Goal: Contribute content: Add original content to the website for others to see

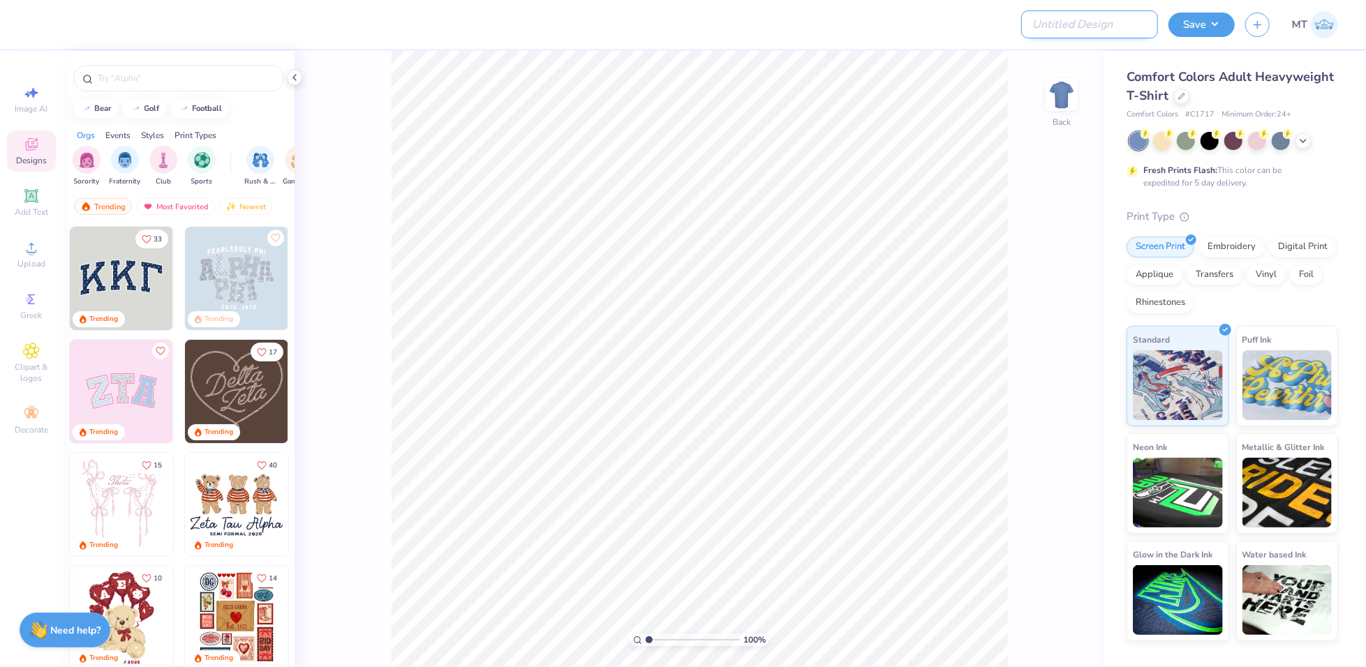
click at [1107, 24] on input "Design Title" at bounding box center [1089, 24] width 137 height 28
paste input "FPS239261"
type input "FPS239261"
click at [1188, 91] on div "Comfort Colors Adult Heavyweight T-Shirt" at bounding box center [1231, 87] width 211 height 38
click at [1186, 92] on div at bounding box center [1181, 94] width 15 height 15
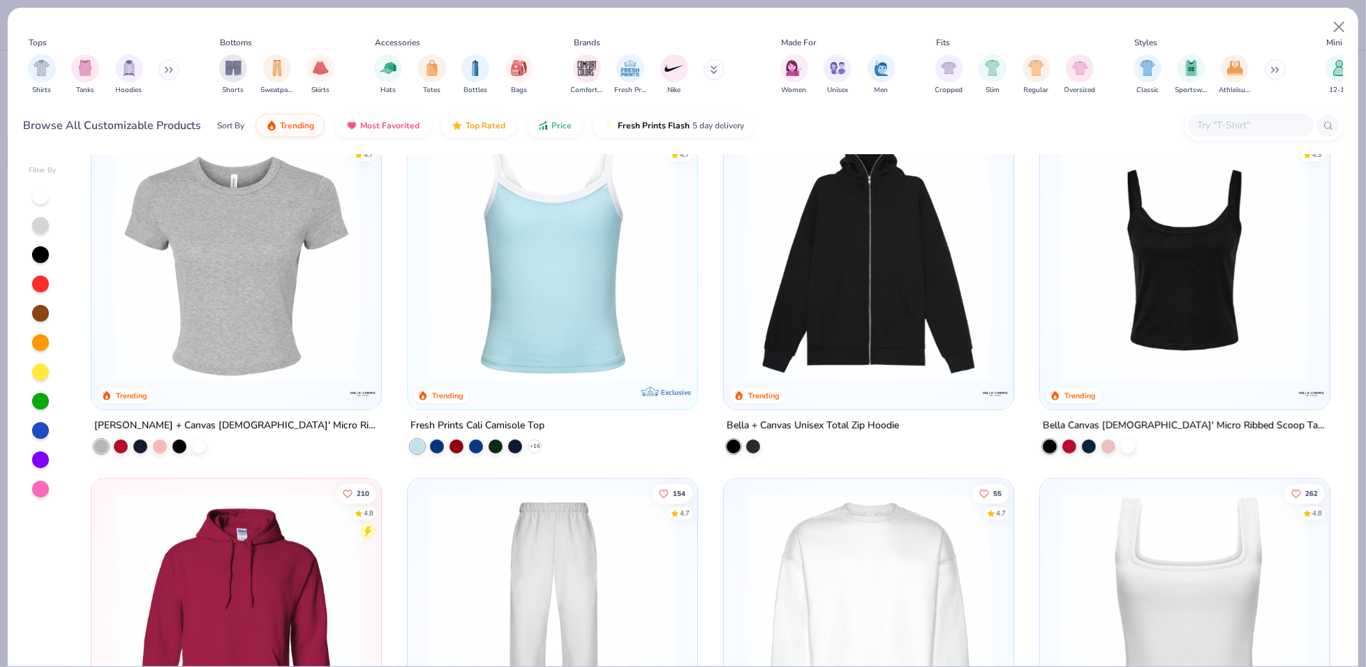
scroll to position [511, 0]
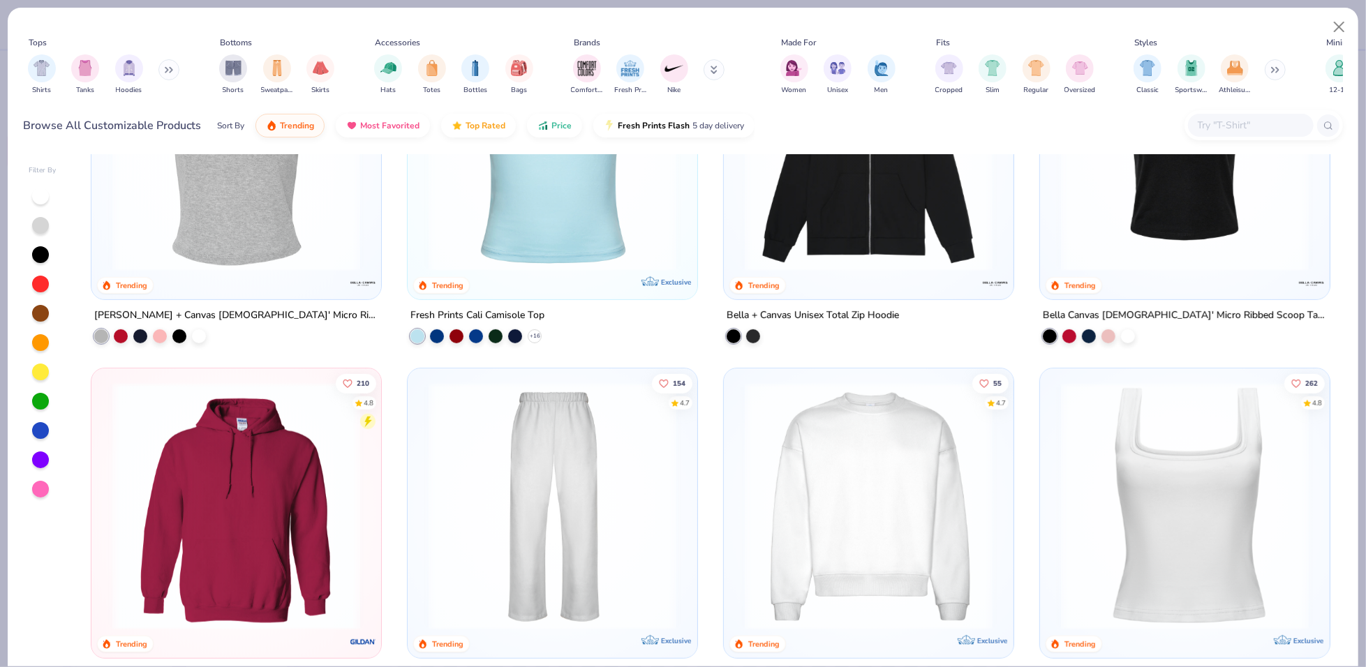
click at [821, 421] on img at bounding box center [869, 506] width 262 height 248
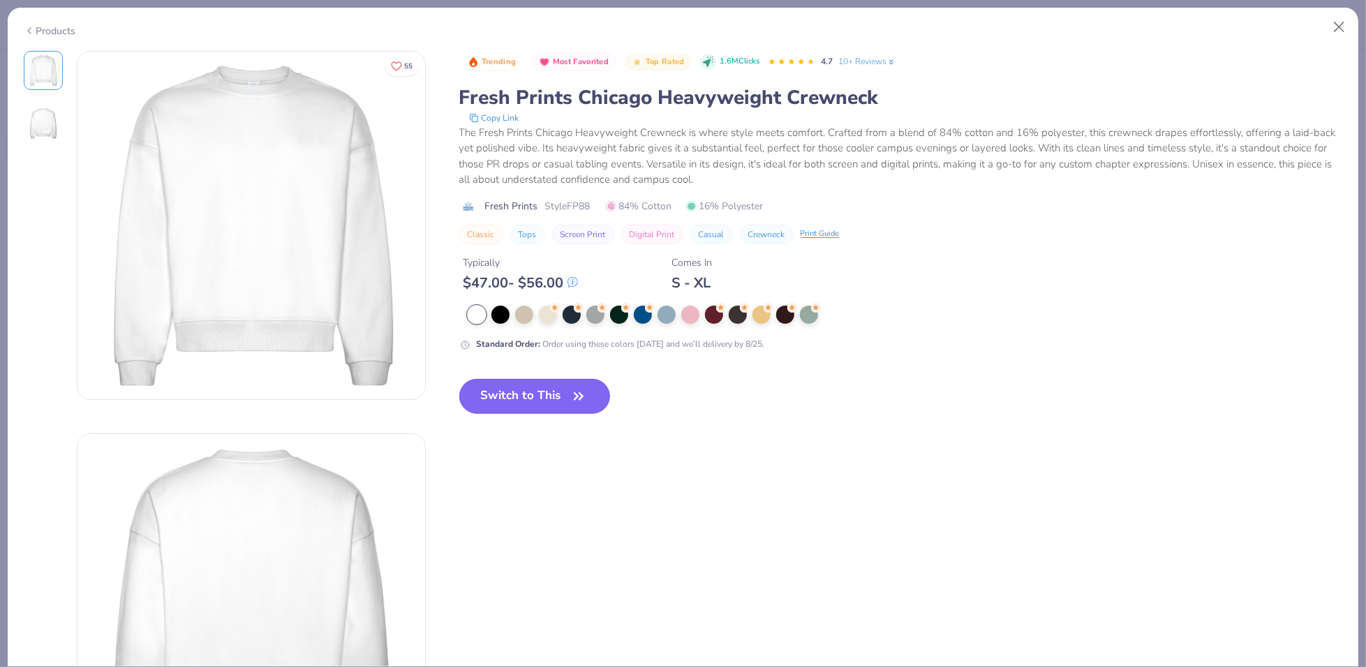
click at [543, 387] on button "Switch to This" at bounding box center [534, 396] width 151 height 35
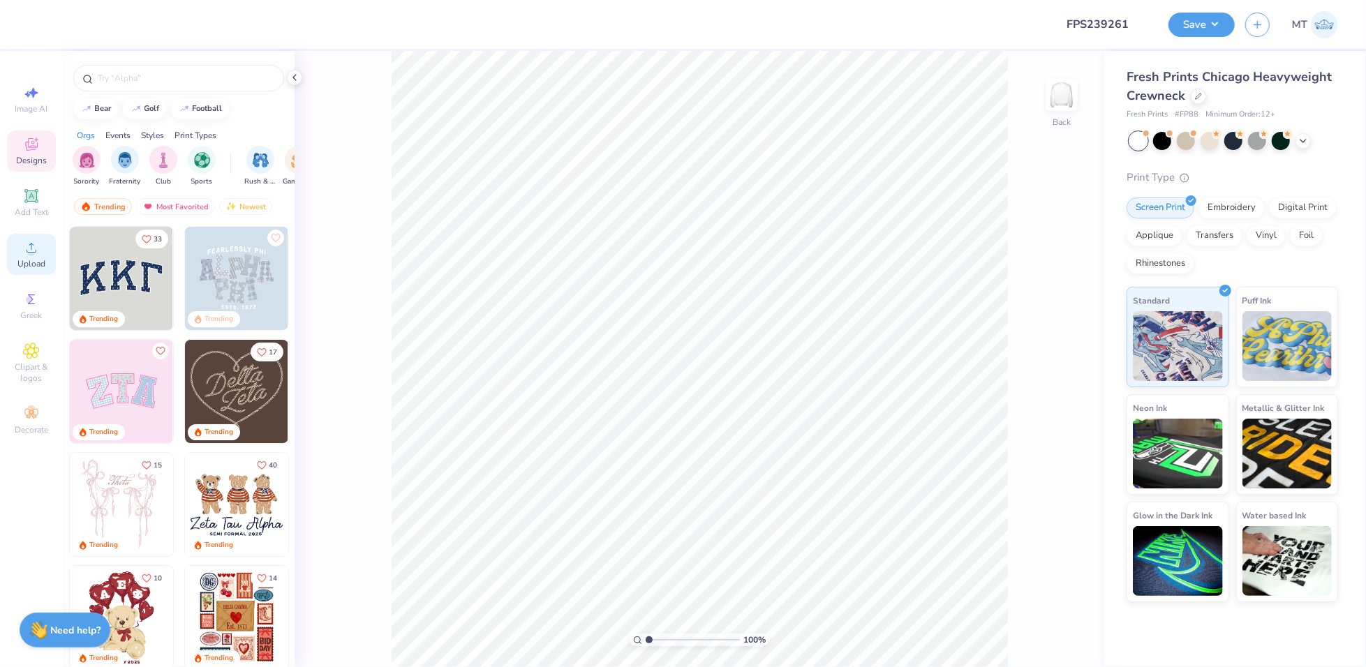
click at [20, 251] on div "Upload" at bounding box center [31, 254] width 49 height 41
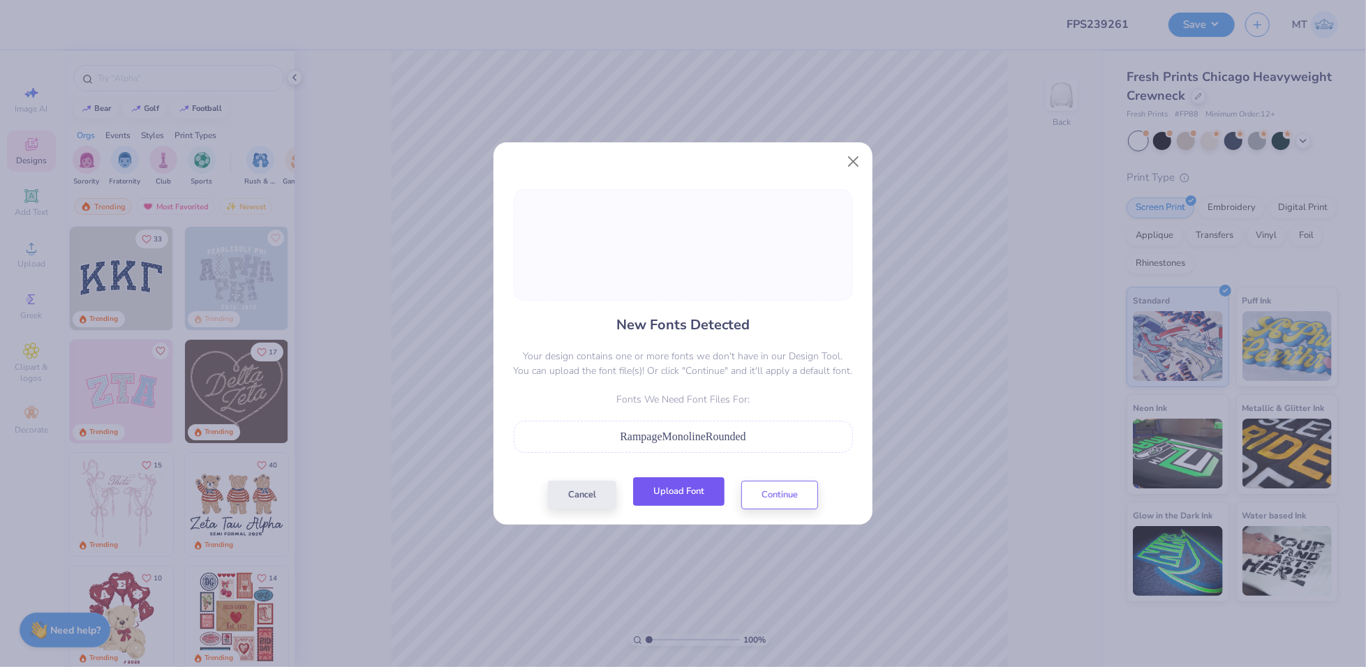
click at [692, 493] on button "Upload Font" at bounding box center [678, 491] width 91 height 29
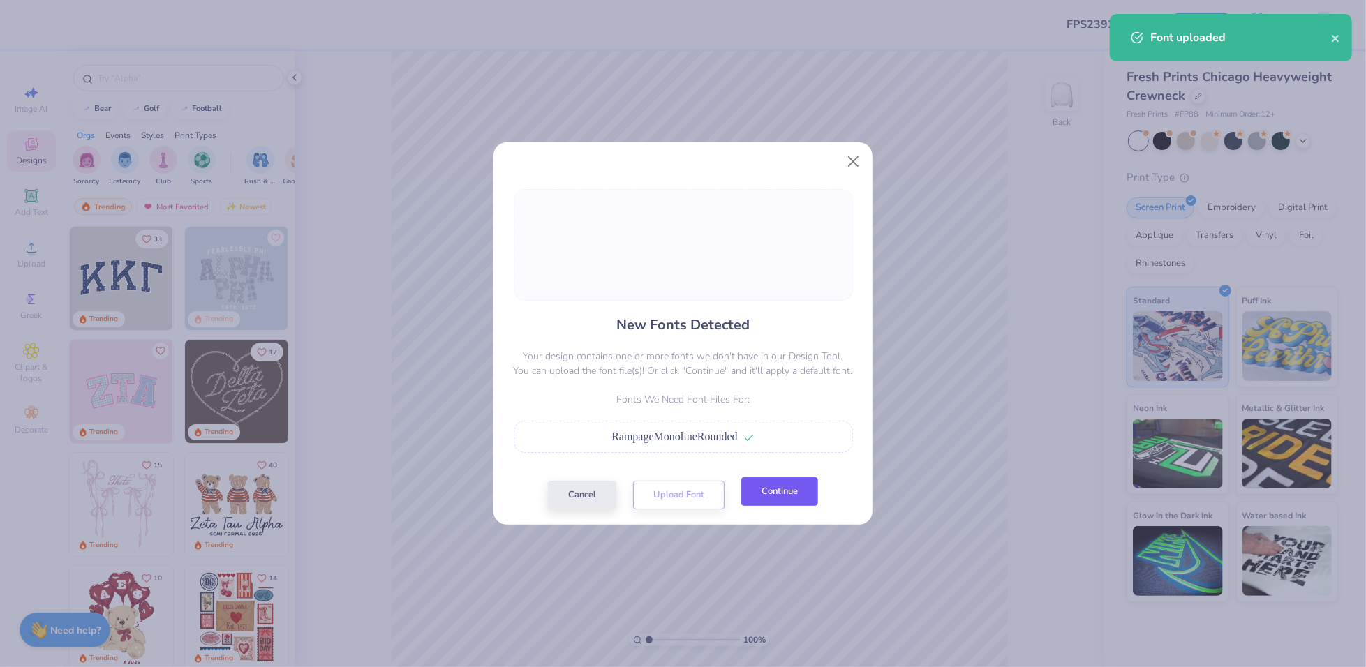
click at [791, 499] on button "Continue" at bounding box center [779, 491] width 77 height 29
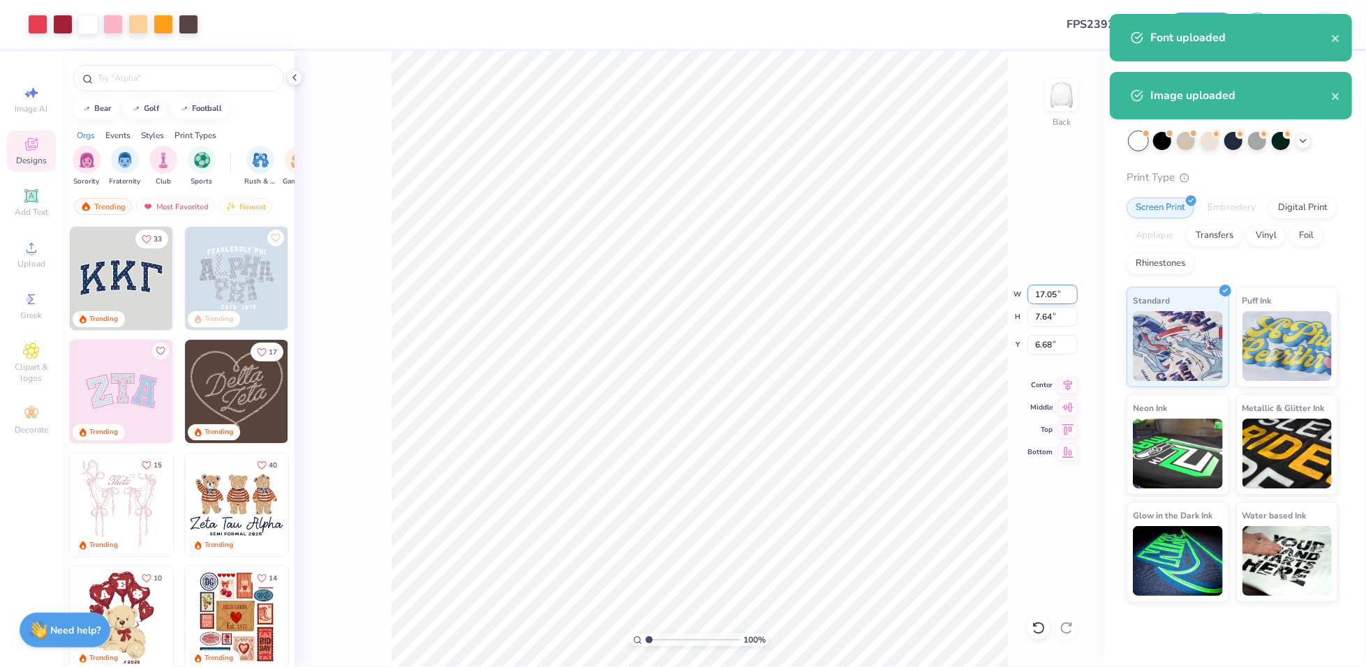
click at [1045, 297] on input "17.05" at bounding box center [1052, 295] width 50 height 20
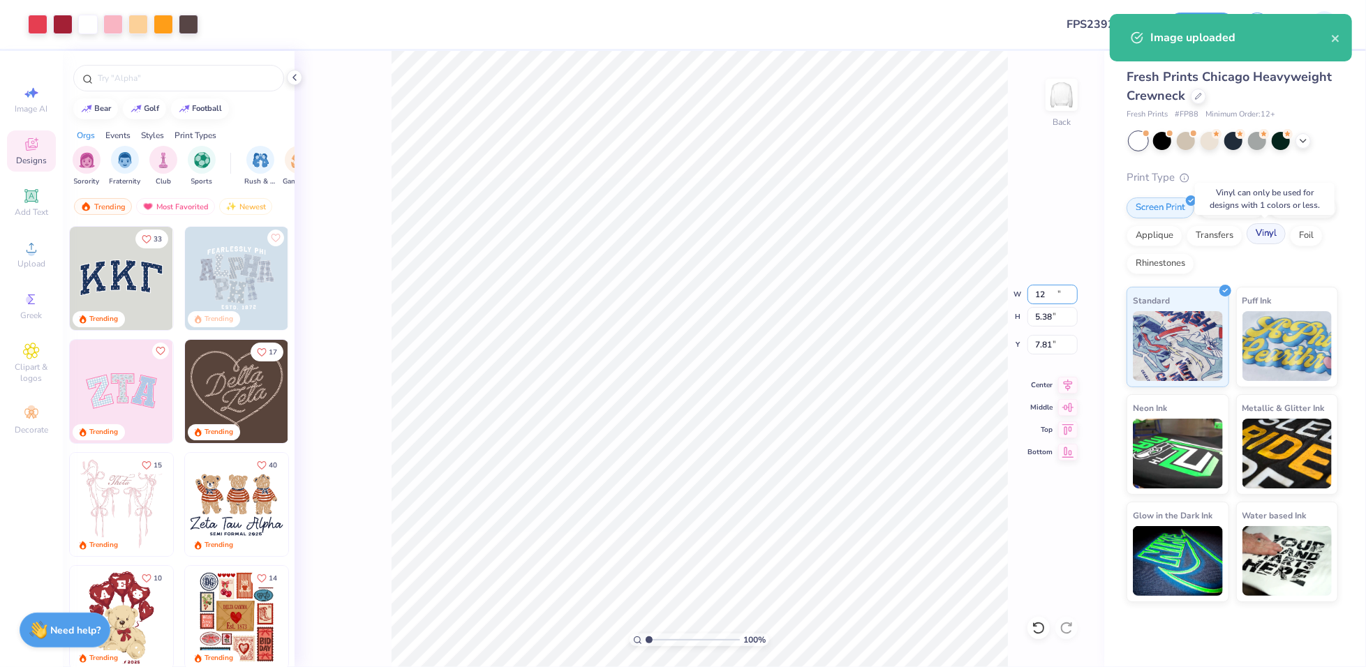
type input "12.00"
type input "5.38"
type input "7.81"
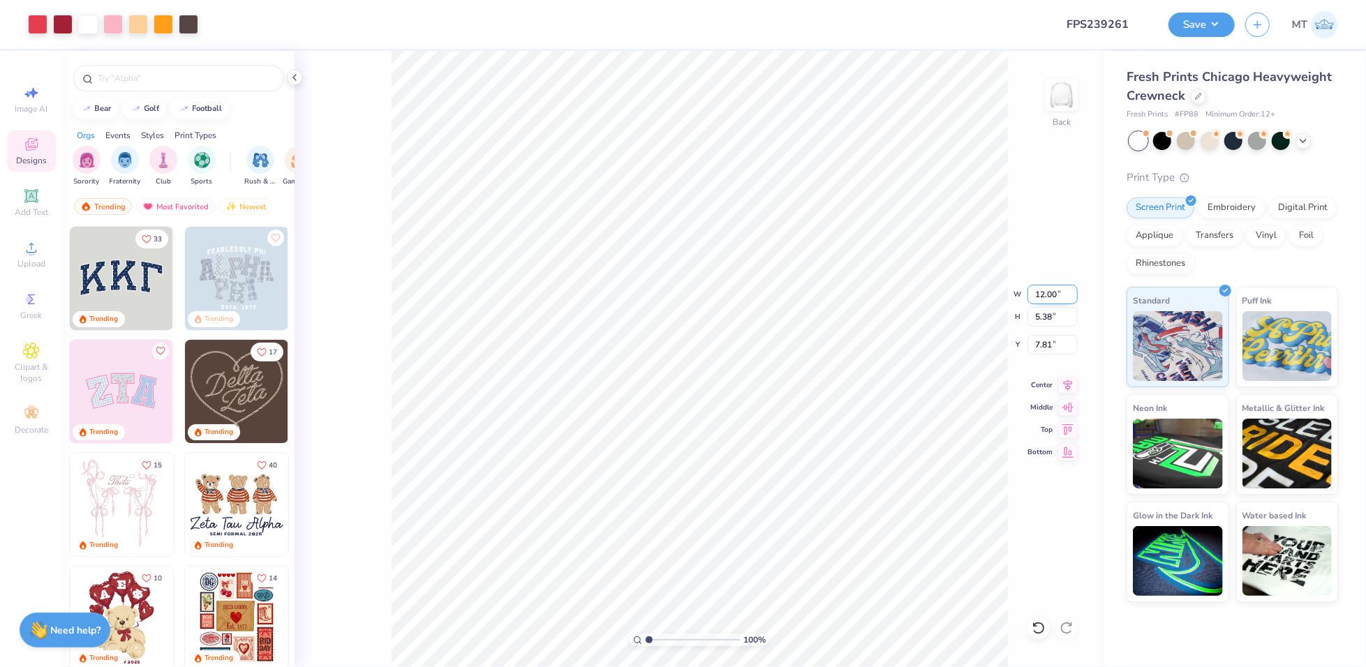
click at [1046, 290] on input "12.00" at bounding box center [1052, 295] width 50 height 20
type input "10.00"
type input "4.48"
click at [1038, 342] on input "8.26" at bounding box center [1052, 345] width 50 height 20
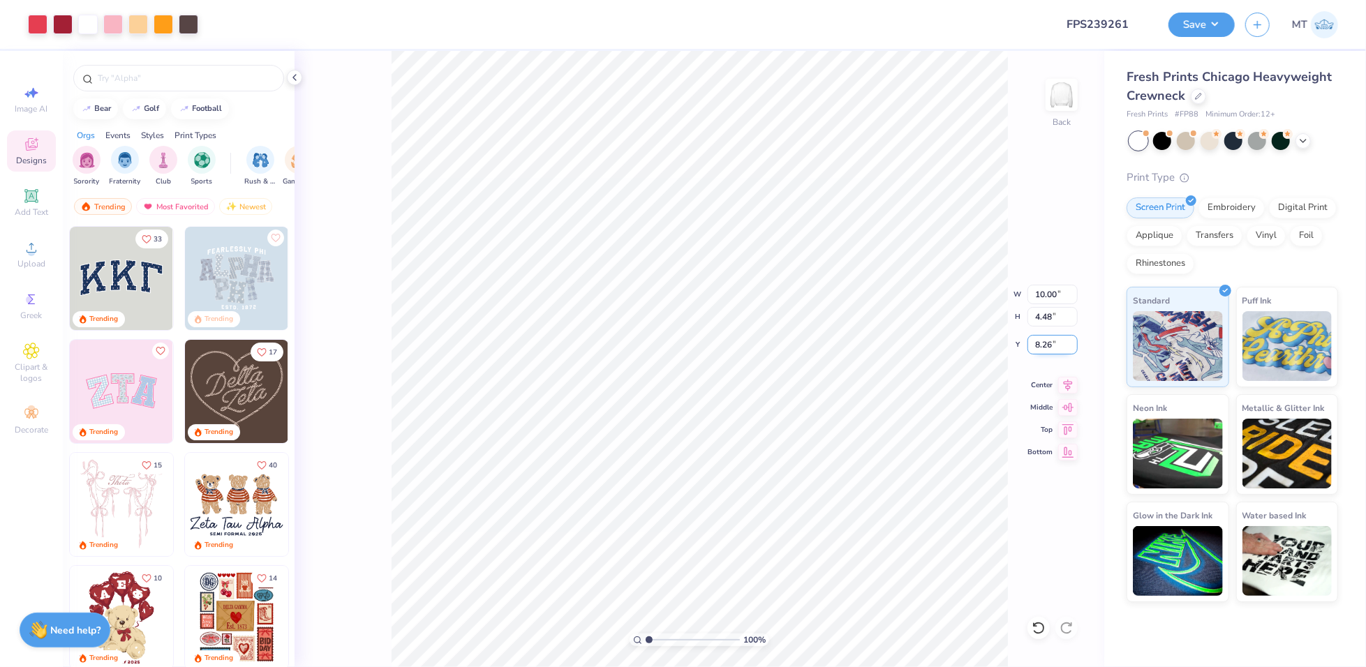
click at [1038, 341] on input "8.26" at bounding box center [1052, 345] width 50 height 20
type input "2.50"
type input "10"
type input "4.12"
type input "1"
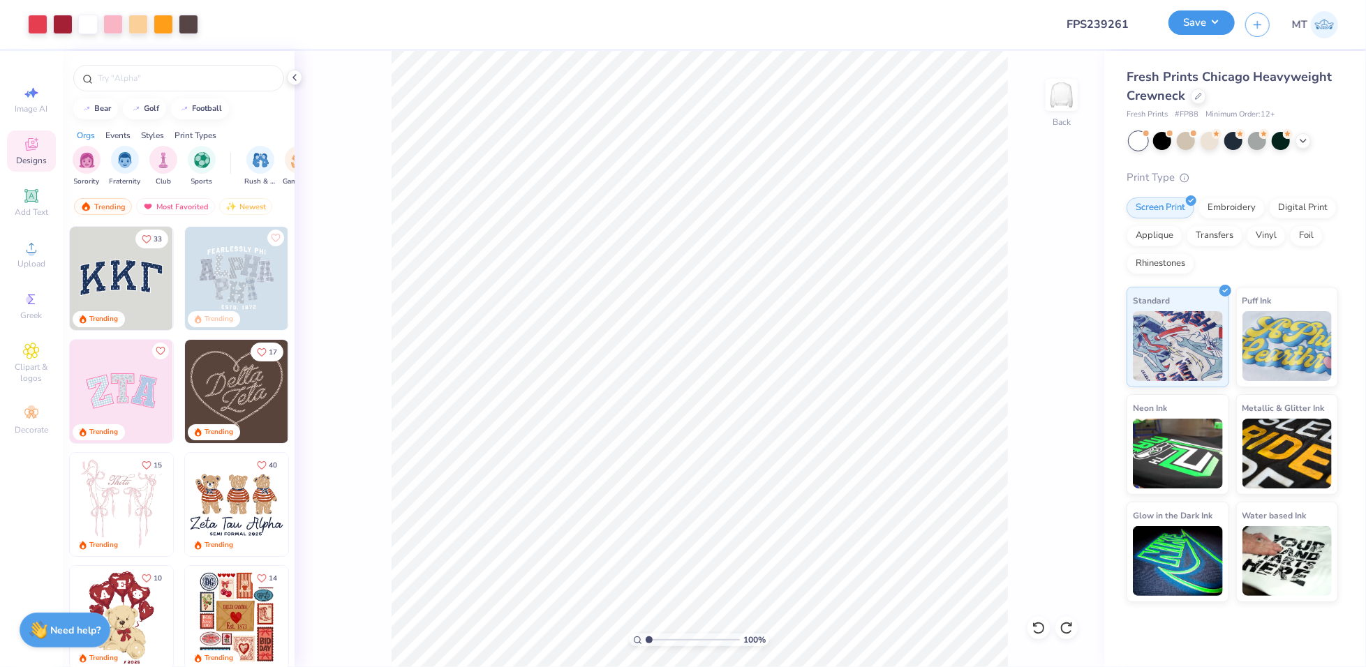
click at [1220, 22] on button "Save" at bounding box center [1201, 22] width 66 height 24
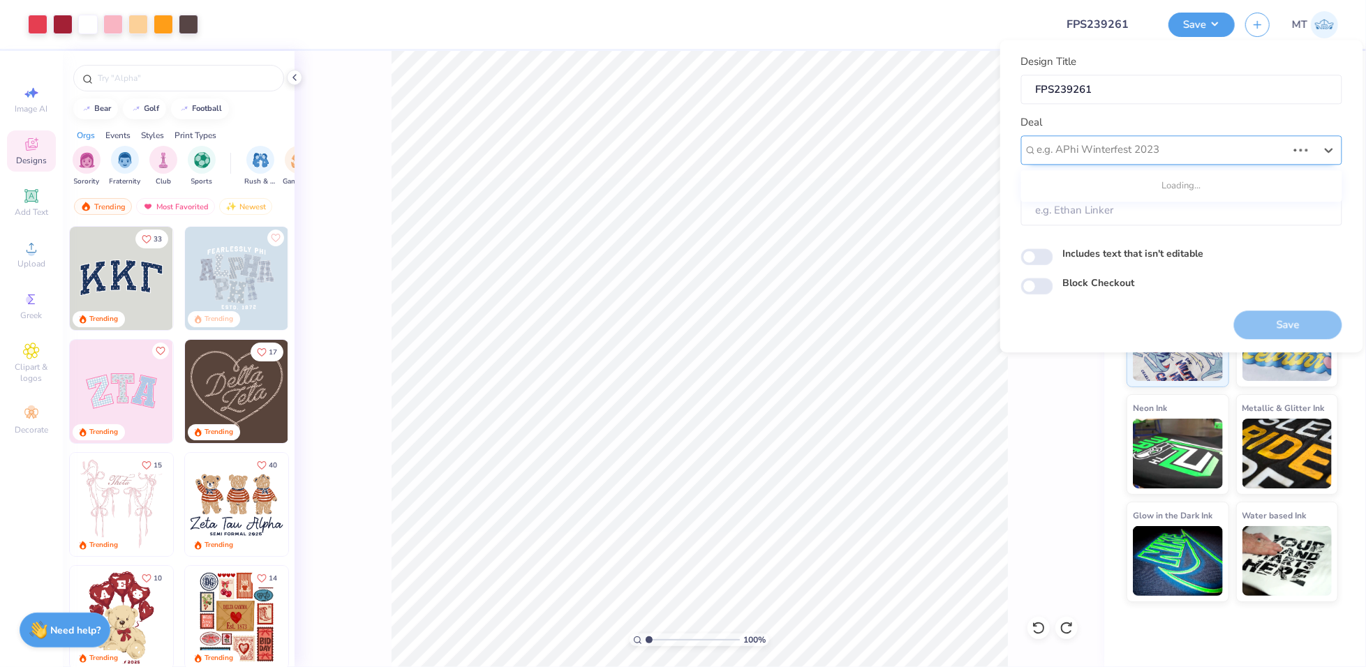
click at [1201, 153] on div at bounding box center [1162, 150] width 250 height 19
click at [1153, 244] on div "Design Tool Gallery" at bounding box center [1181, 237] width 310 height 23
type input "design tool"
type input "Design Tool Gallery User"
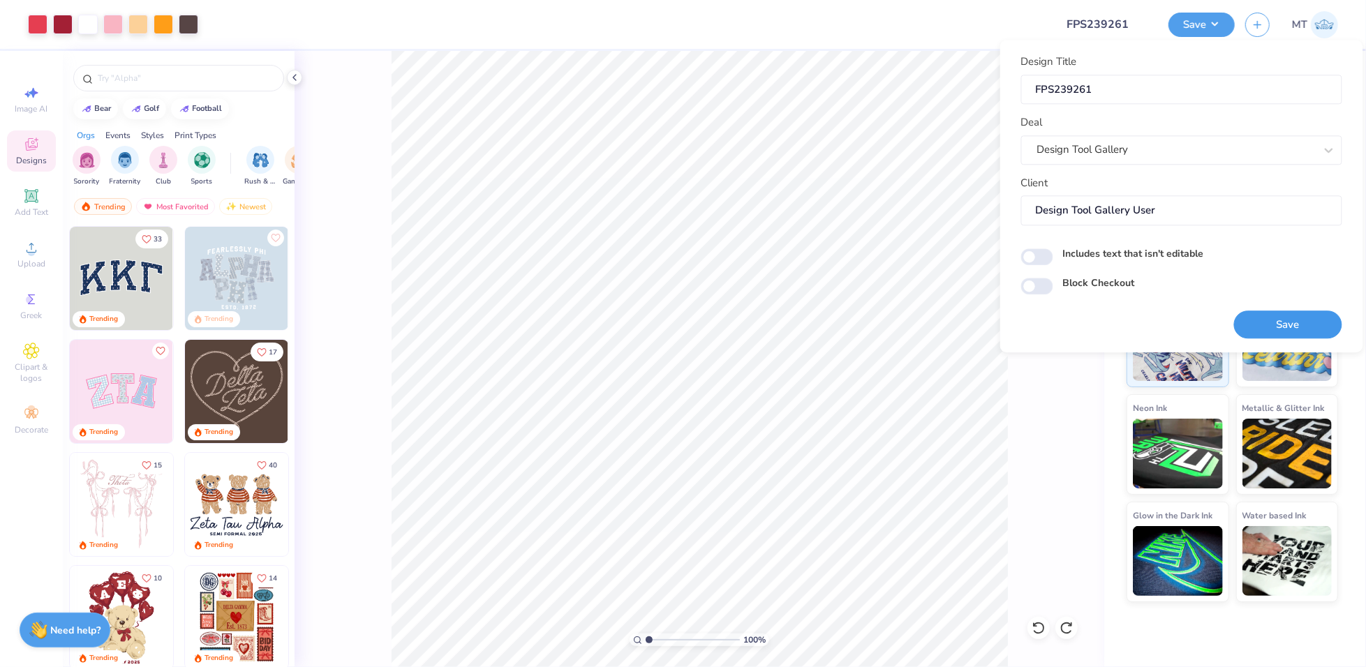
click at [1276, 327] on button "Save" at bounding box center [1288, 325] width 108 height 29
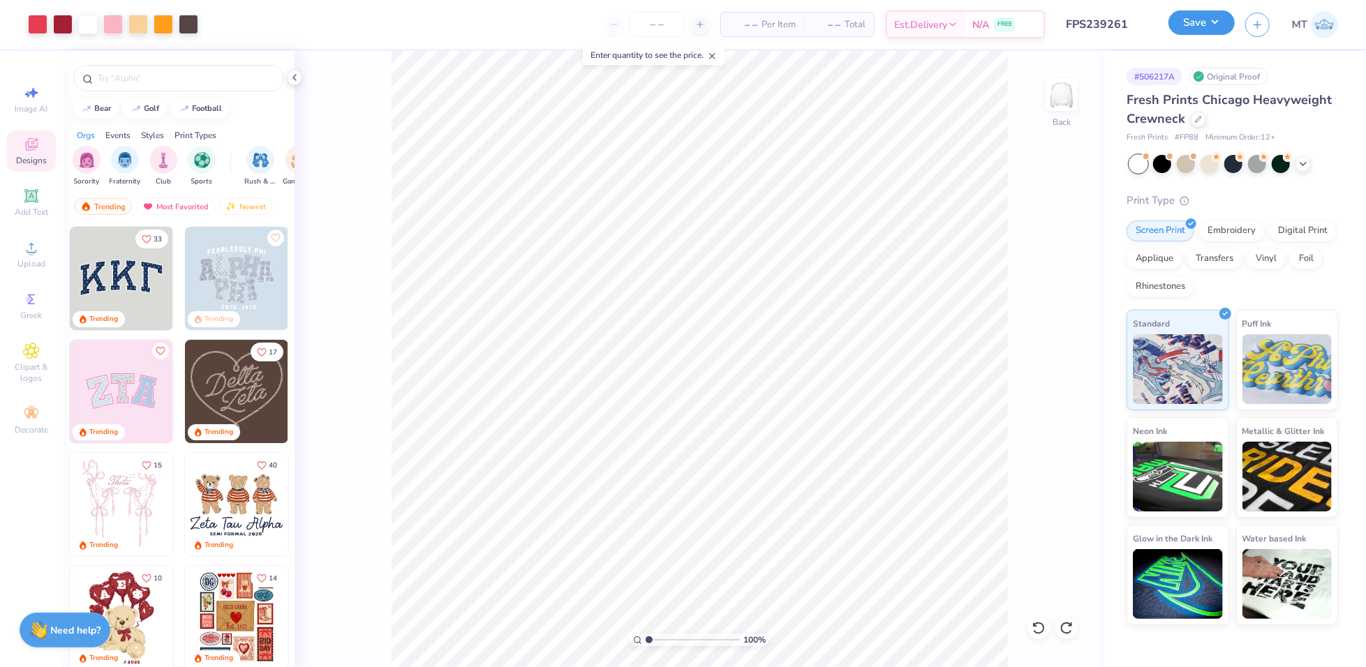
click at [1216, 15] on button "Save" at bounding box center [1201, 22] width 66 height 24
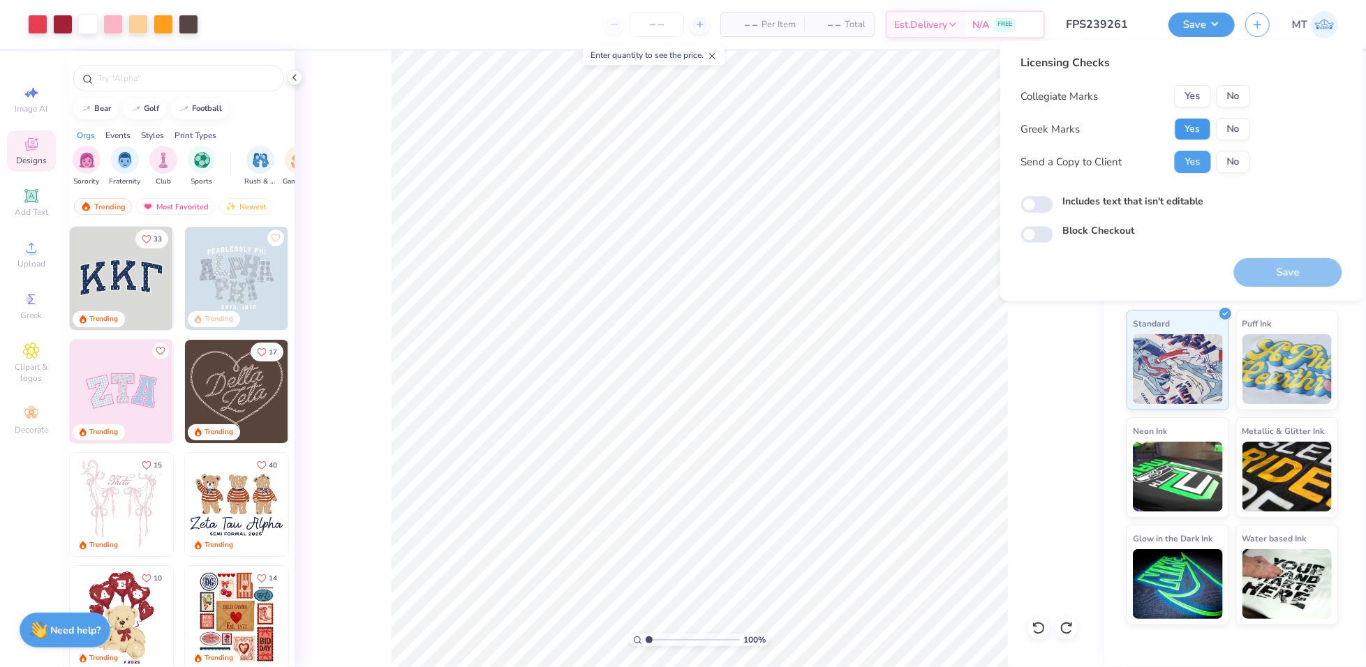
click at [1195, 127] on button "Yes" at bounding box center [1192, 129] width 36 height 22
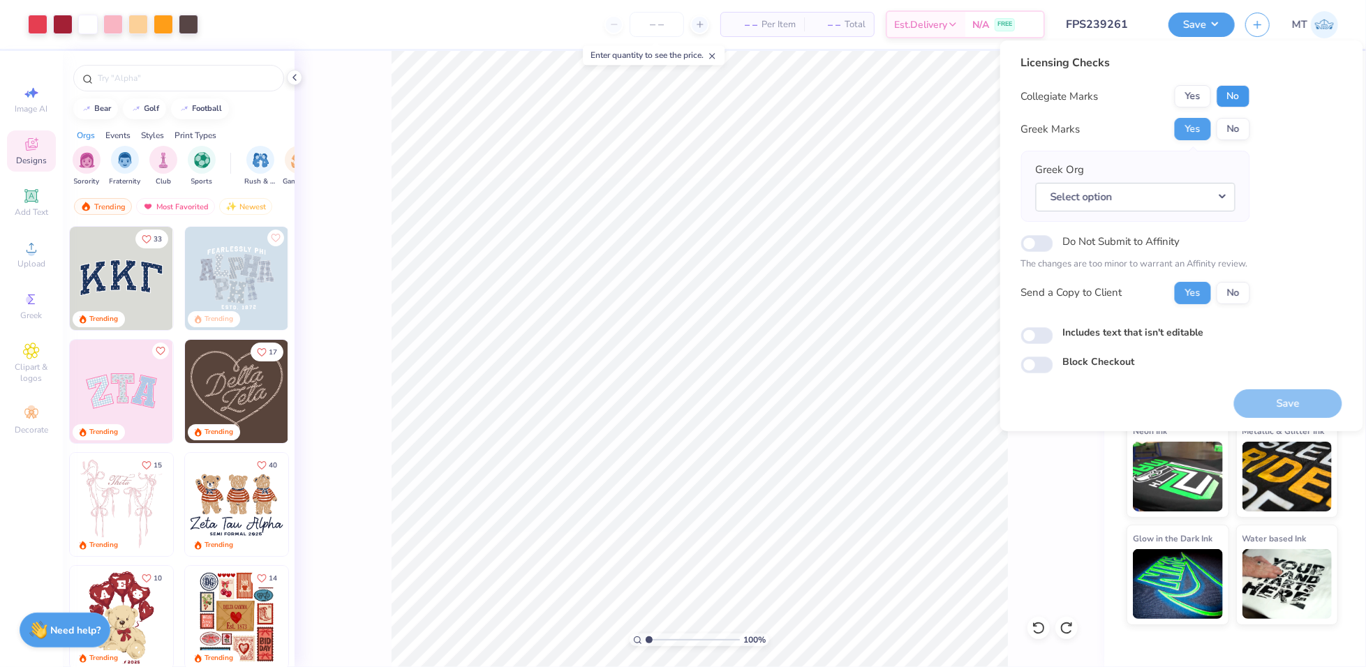
click at [1232, 97] on button "No" at bounding box center [1232, 96] width 33 height 22
click at [1213, 205] on button "Select option" at bounding box center [1136, 197] width 200 height 29
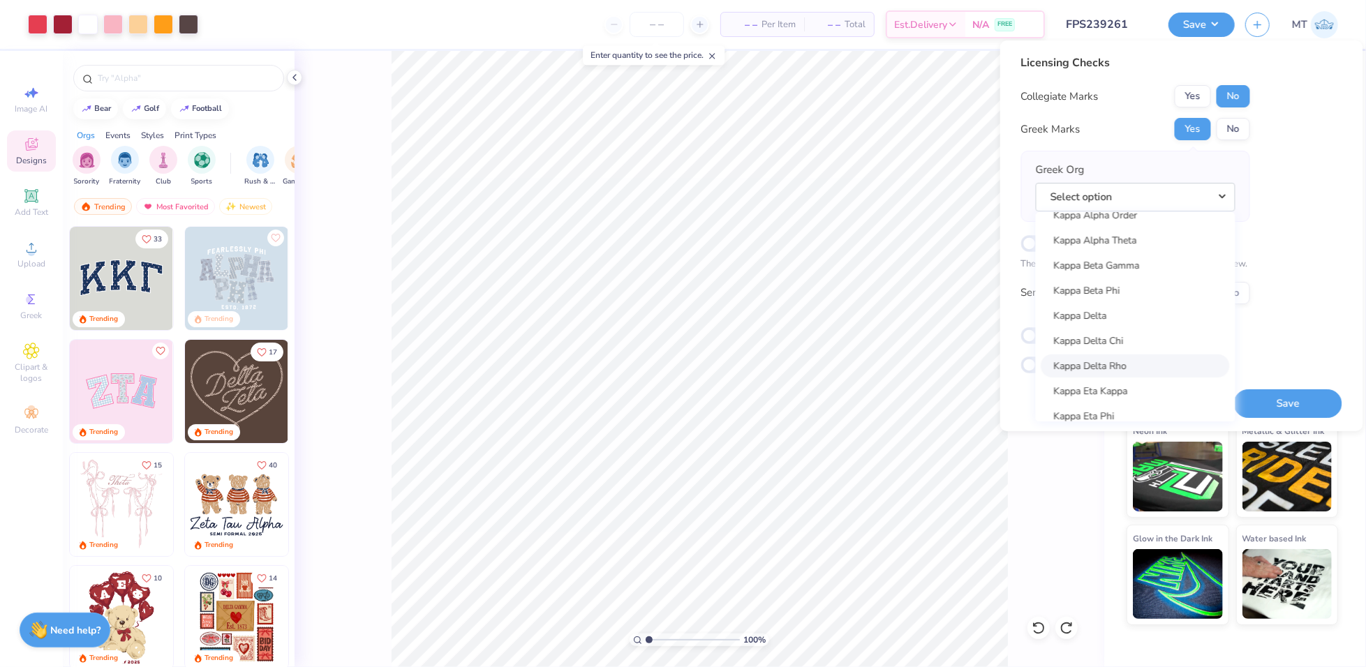
scroll to position [4984, 0]
click at [1127, 246] on link "Kappa Alpha Theta" at bounding box center [1135, 243] width 188 height 23
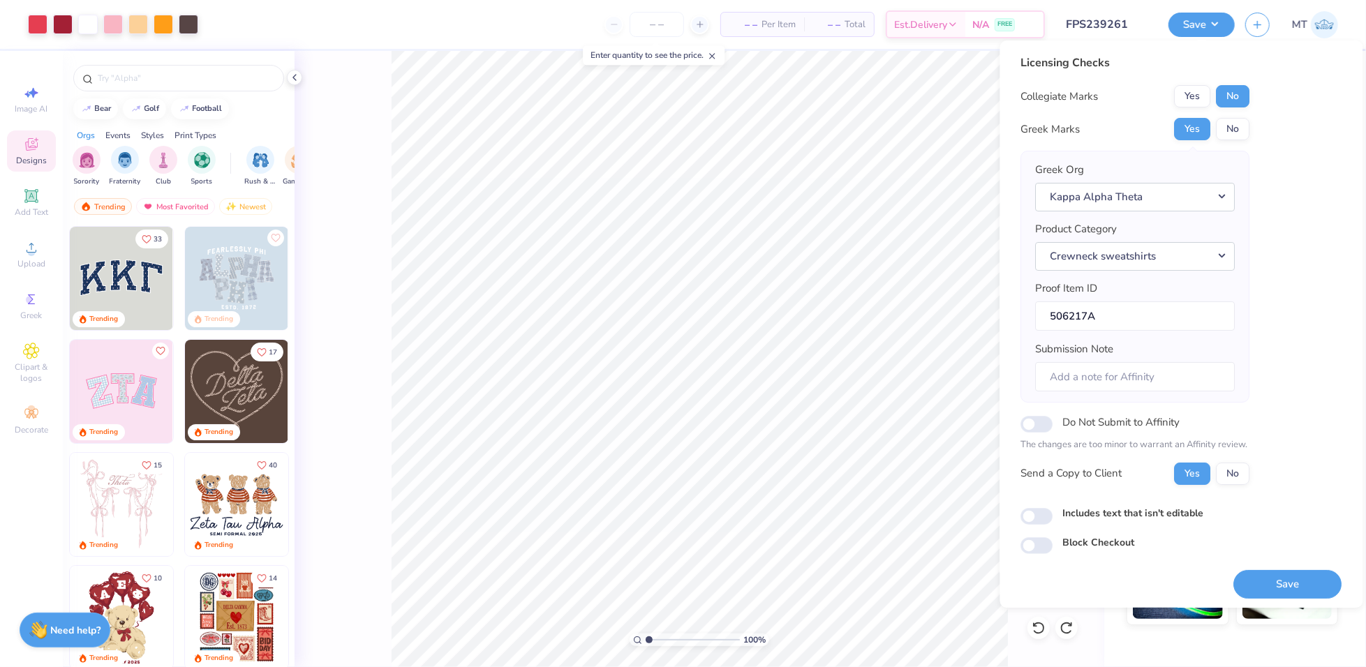
click at [1253, 590] on button "Save" at bounding box center [1288, 584] width 108 height 29
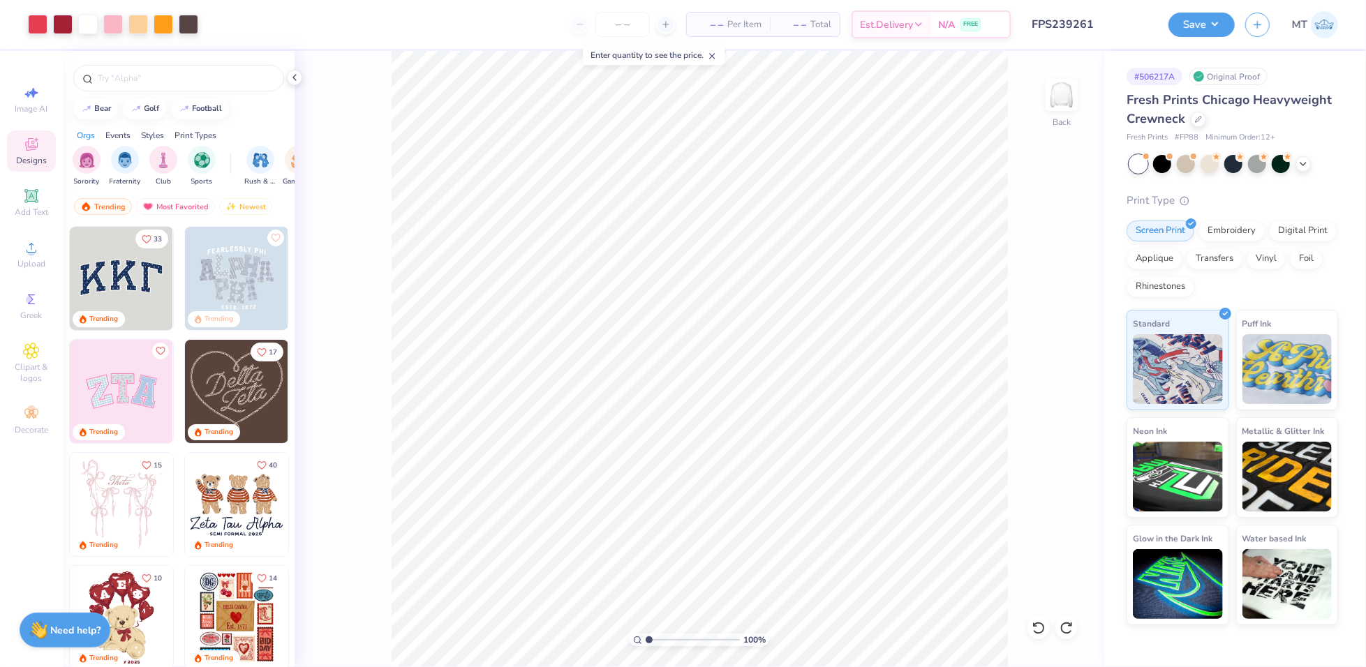
click at [1069, 22] on input "FPS239261" at bounding box center [1089, 24] width 137 height 28
